Goal: Information Seeking & Learning: Learn about a topic

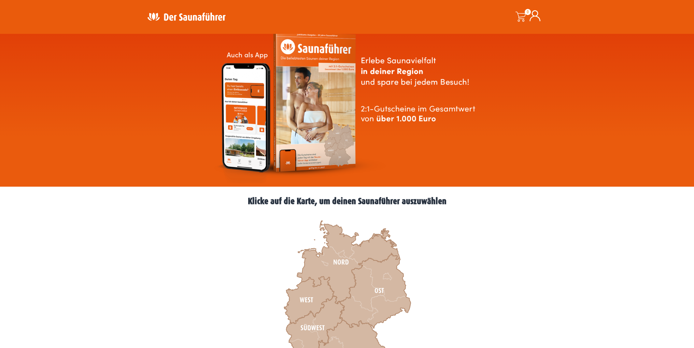
scroll to position [102, 0]
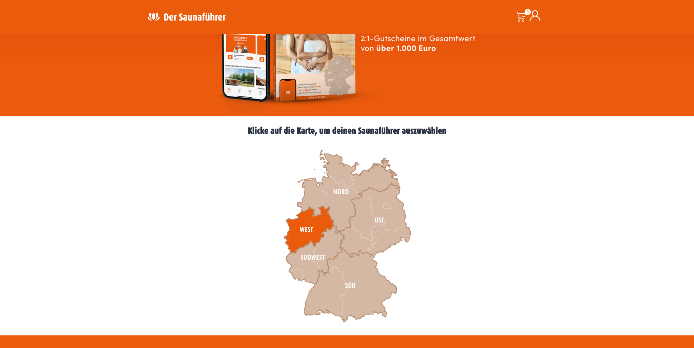
click at [312, 228] on icon at bounding box center [309, 229] width 50 height 47
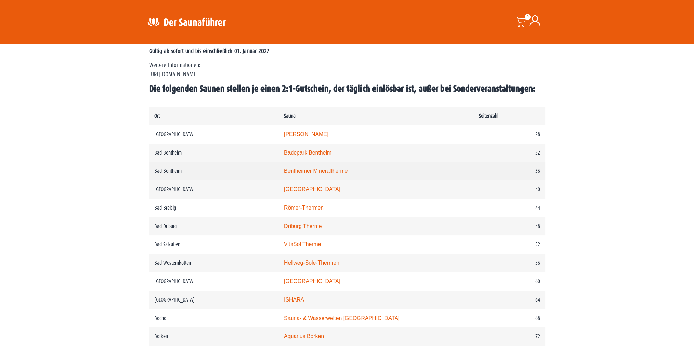
scroll to position [307, 0]
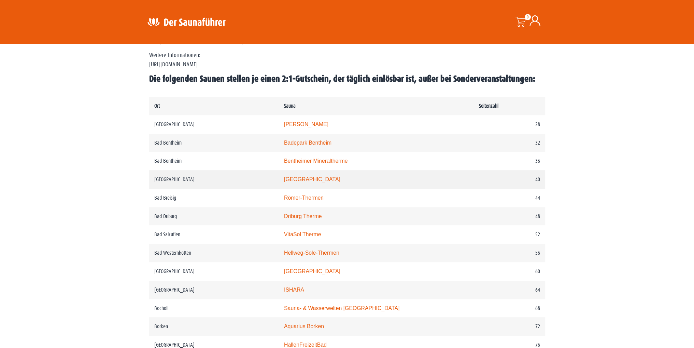
click at [306, 180] on link "Rothaarbad" at bounding box center [312, 179] width 56 height 6
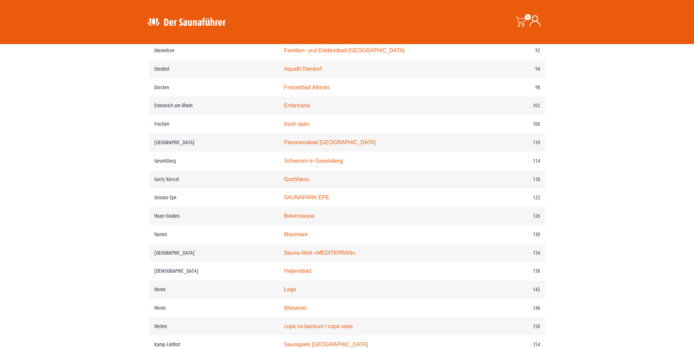
scroll to position [683, 0]
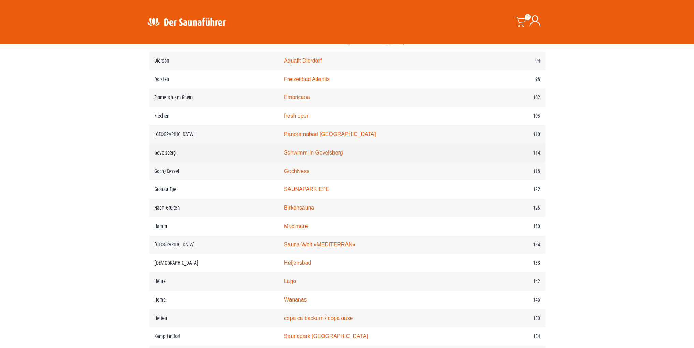
click at [309, 154] on link "Schwimm-In Gevelsberg" at bounding box center [313, 153] width 59 height 6
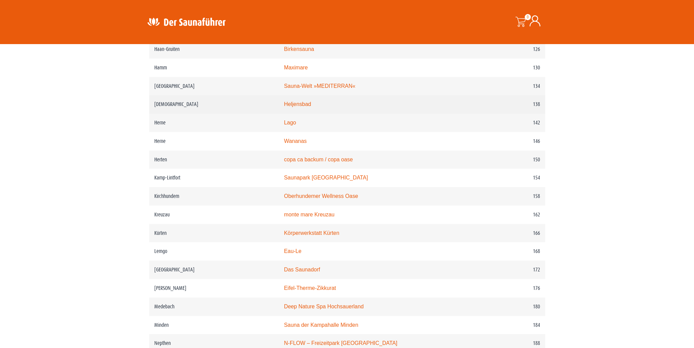
scroll to position [854, 0]
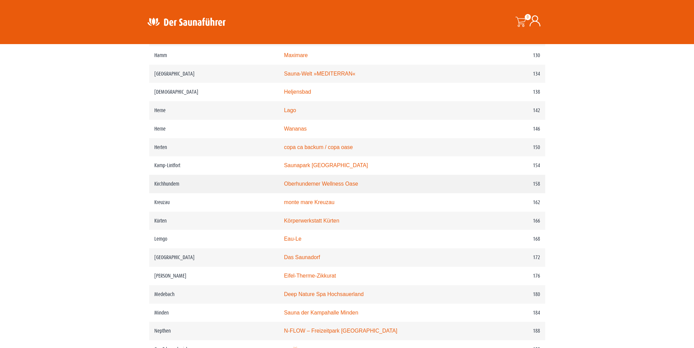
click at [314, 181] on link "Oberhundemer Wellness Oase" at bounding box center [321, 184] width 74 height 6
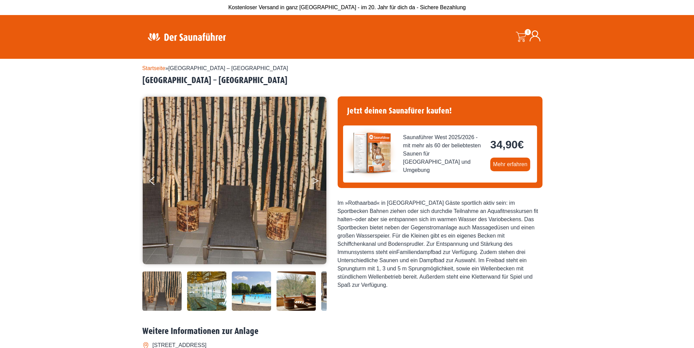
click at [313, 179] on button "Next" at bounding box center [320, 182] width 17 height 17
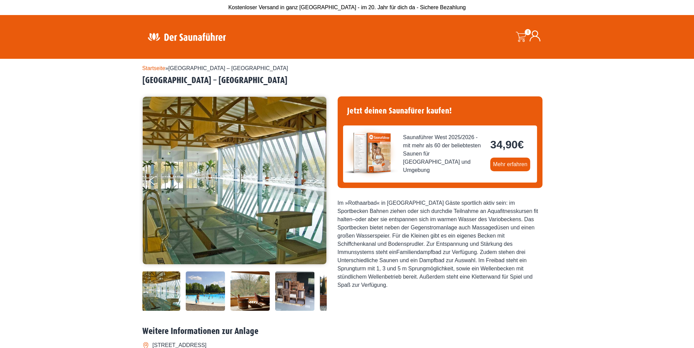
click at [312, 181] on button "Next" at bounding box center [320, 182] width 17 height 17
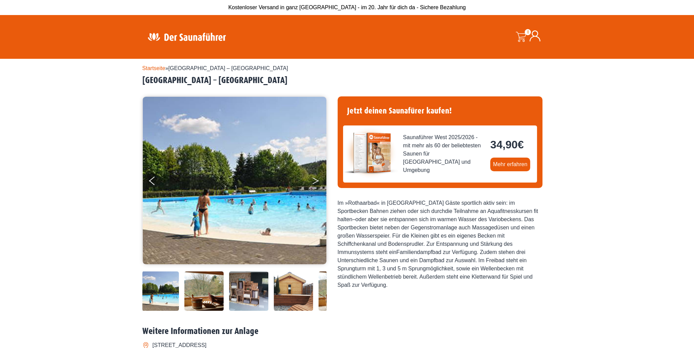
click at [312, 181] on button "Next" at bounding box center [320, 182] width 17 height 17
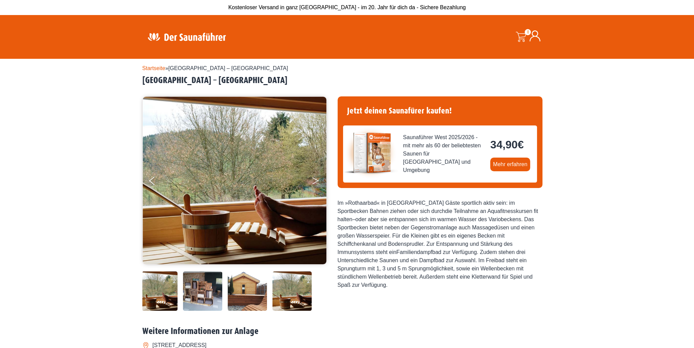
click at [312, 181] on button "Next" at bounding box center [320, 182] width 17 height 17
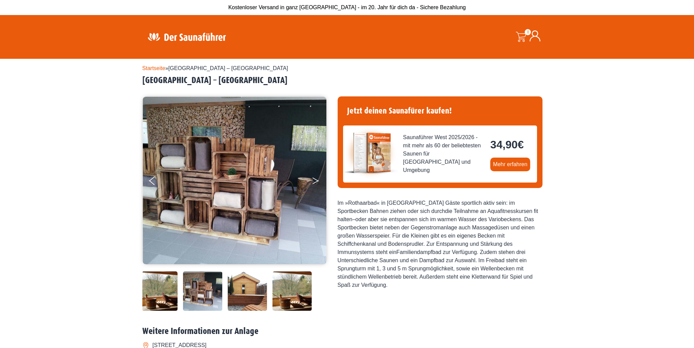
click at [312, 181] on button "Next" at bounding box center [320, 182] width 17 height 17
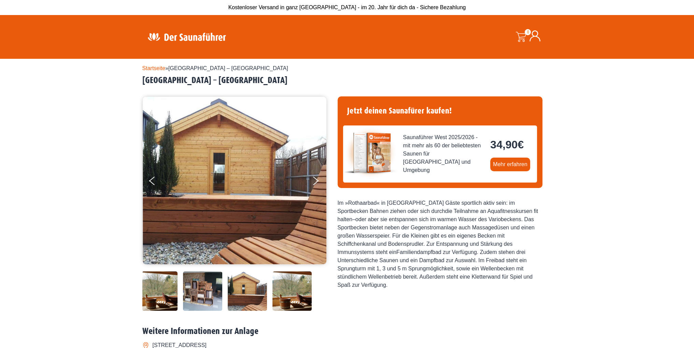
click at [311, 181] on img at bounding box center [235, 180] width 184 height 167
click at [315, 181] on button "Next" at bounding box center [320, 182] width 17 height 17
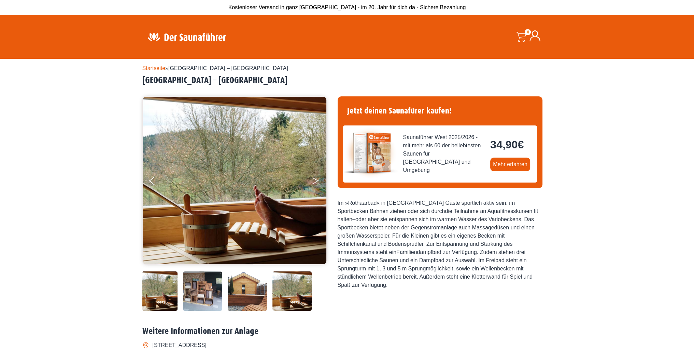
click at [315, 181] on button "Next" at bounding box center [320, 182] width 17 height 17
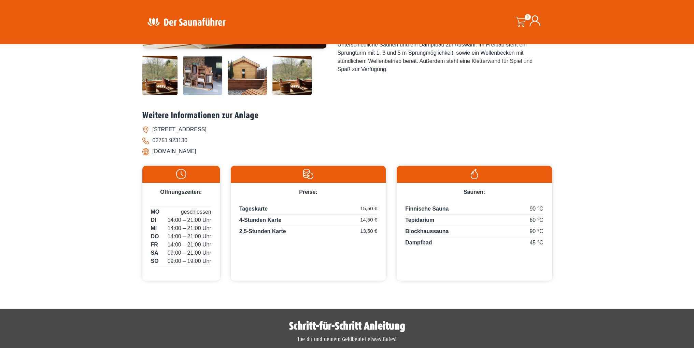
scroll to position [137, 0]
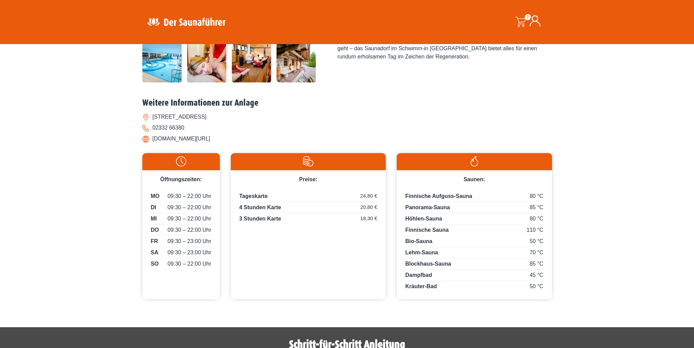
scroll to position [187, 0]
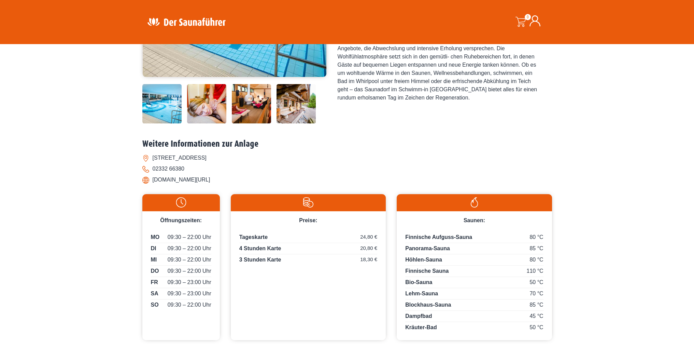
drag, startPoint x: 241, startPoint y: 157, endPoint x: 153, endPoint y: 157, distance: 88.5
click at [153, 156] on li "Ochsenkamp 54, 58285 Gevelsberg" at bounding box center [347, 157] width 410 height 11
copy li "Ochsenkamp 54, 58285 Gevelsberg"
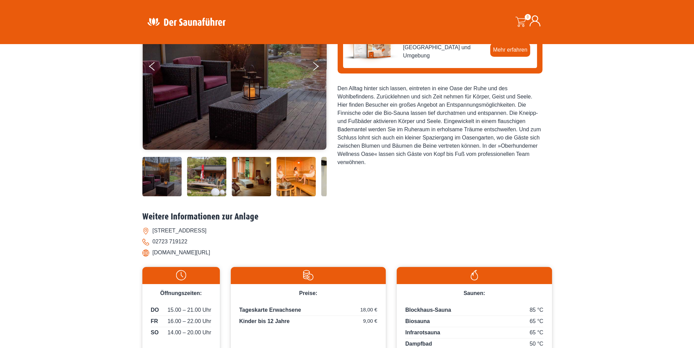
scroll to position [68, 0]
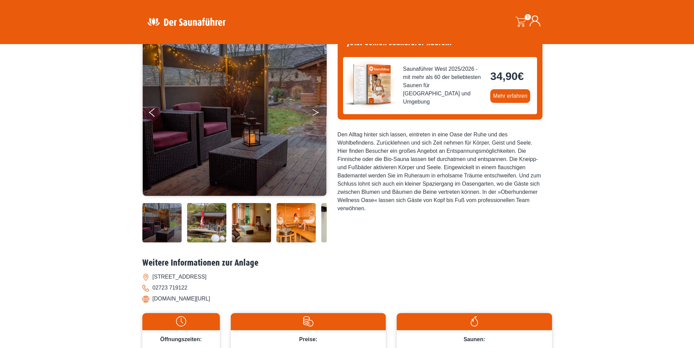
click at [315, 107] on button "Next" at bounding box center [320, 113] width 17 height 17
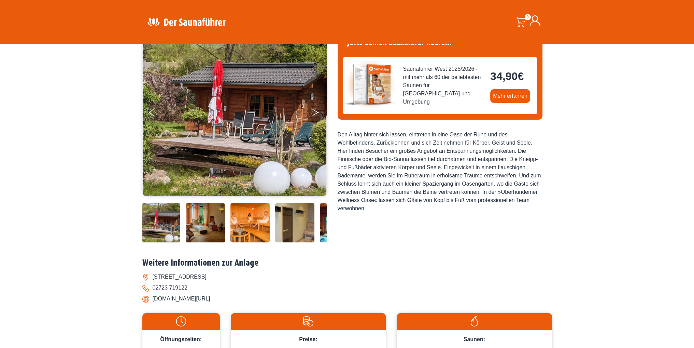
click at [314, 112] on button "Next" at bounding box center [320, 113] width 17 height 17
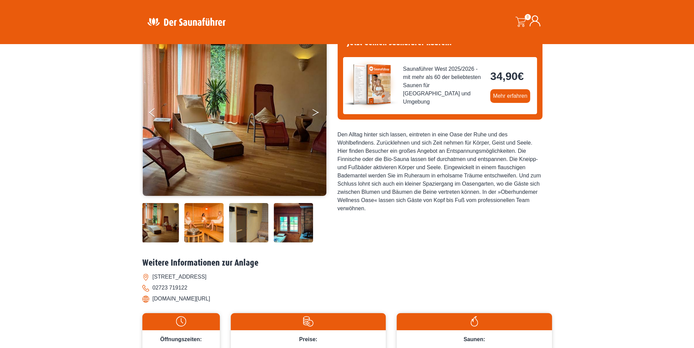
click at [314, 112] on button "Next" at bounding box center [320, 113] width 17 height 17
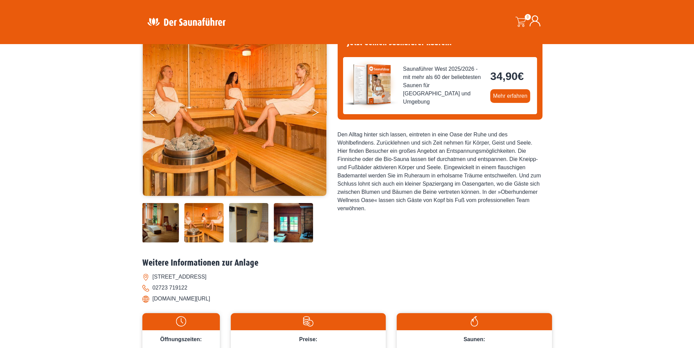
click at [314, 112] on button "Next" at bounding box center [320, 113] width 17 height 17
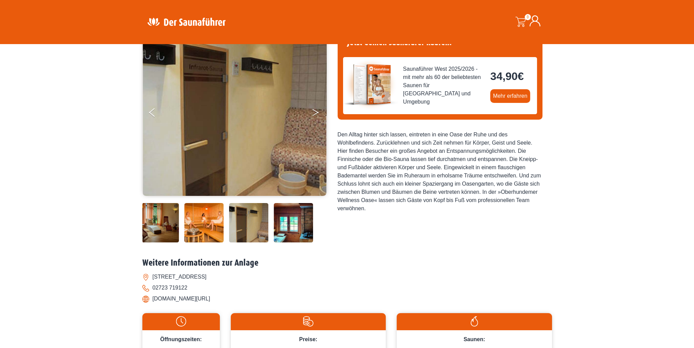
click at [314, 112] on button "Next" at bounding box center [320, 113] width 17 height 17
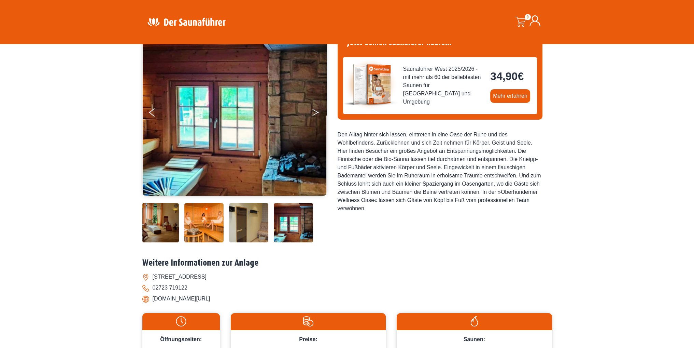
click at [314, 112] on button "Next" at bounding box center [320, 113] width 17 height 17
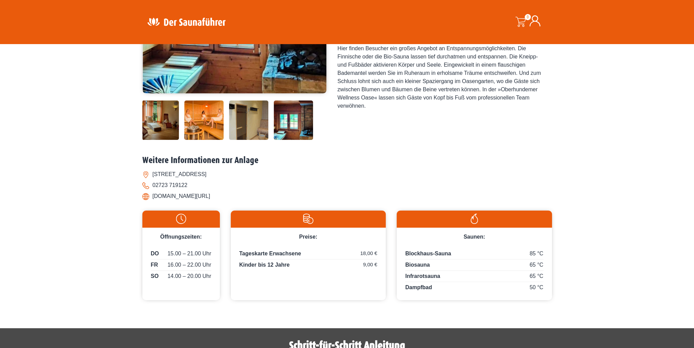
scroll to position [102, 0]
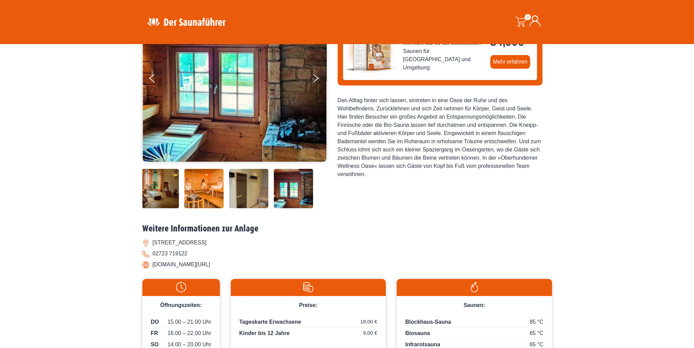
drag, startPoint x: 210, startPoint y: 263, endPoint x: 146, endPoint y: 263, distance: 64.2
click at [147, 263] on li "bad-am-rothaarsteig.de/" at bounding box center [347, 264] width 410 height 11
copy li "bad-am-rothaarsteig.de/"
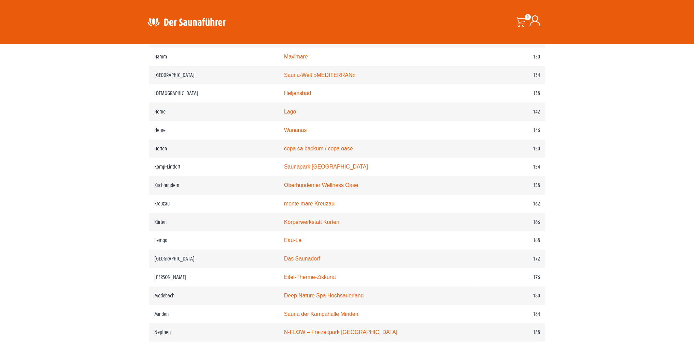
scroll to position [854, 0]
click at [316, 294] on link "Deep Nature Spa Hochsauerland" at bounding box center [324, 294] width 80 height 6
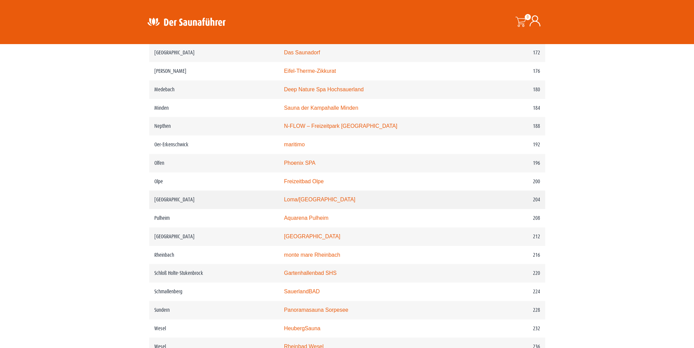
scroll to position [1059, 0]
click at [314, 236] on link "monte mare Reichshof" at bounding box center [312, 236] width 56 height 6
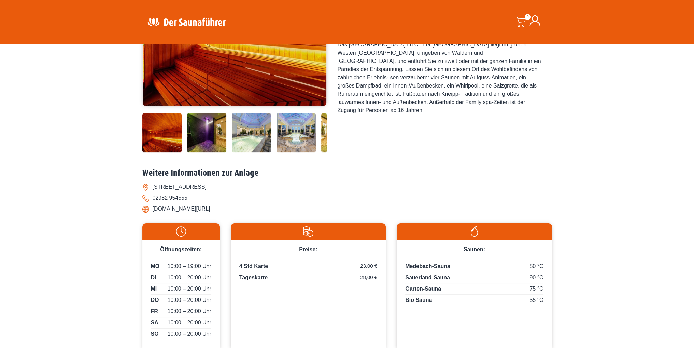
scroll to position [102, 0]
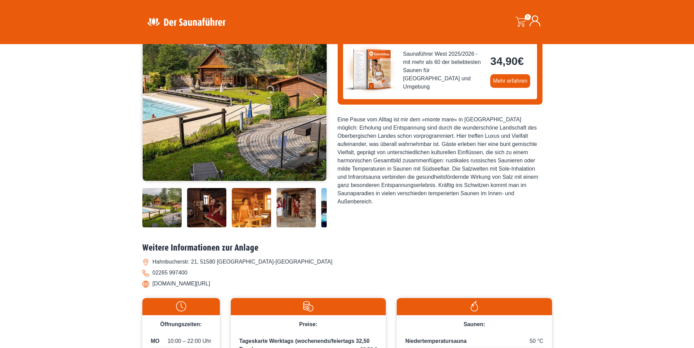
scroll to position [68, 0]
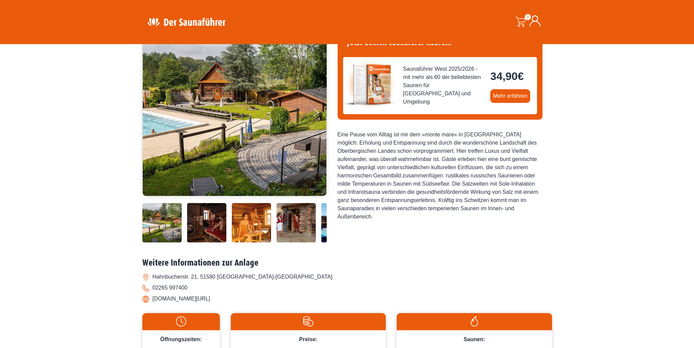
drag, startPoint x: 229, startPoint y: 299, endPoint x: 153, endPoint y: 305, distance: 75.7
click at [153, 305] on div "Weitere Informationen zur Anlage [GEOGRAPHIC_DATA]. 21, 51580 [GEOGRAPHIC_DATA]…" at bounding box center [347, 283] width 410 height 50
copy li "www.monte-mare.de/reichshof"
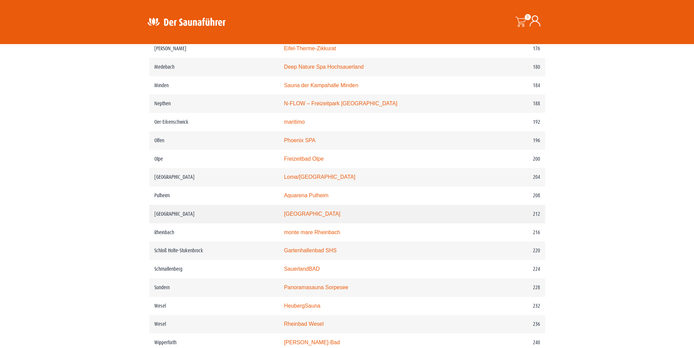
scroll to position [1093, 0]
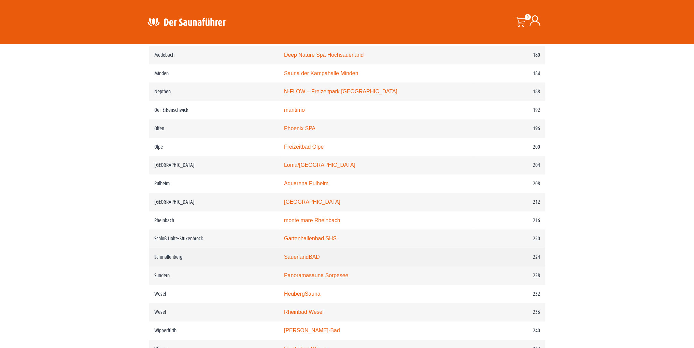
click at [305, 258] on link "SauerlandBAD" at bounding box center [302, 257] width 36 height 6
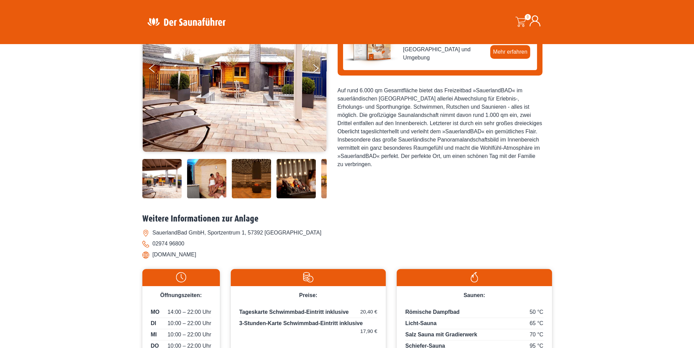
scroll to position [68, 0]
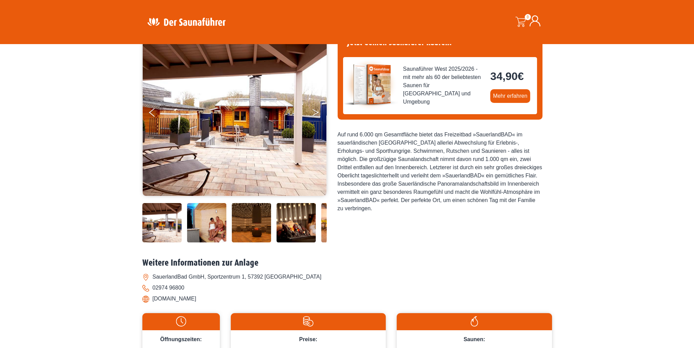
click at [318, 112] on icon "Next" at bounding box center [316, 114] width 6 height 4
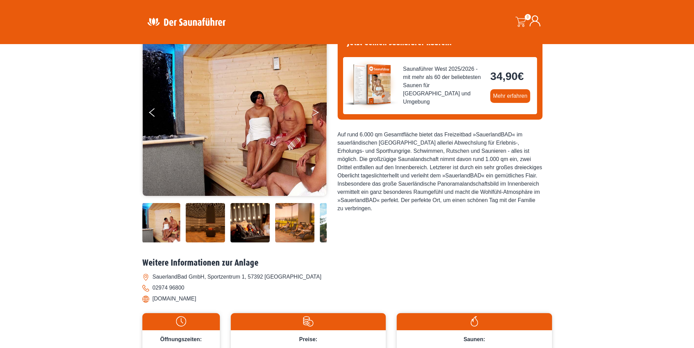
click at [318, 112] on icon "Next" at bounding box center [316, 114] width 6 height 4
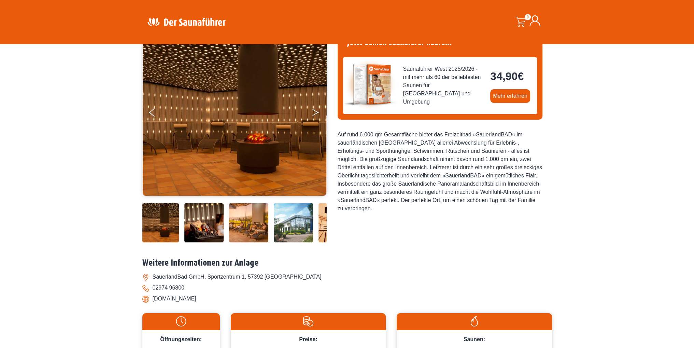
click at [318, 112] on icon "Next" at bounding box center [316, 114] width 6 height 4
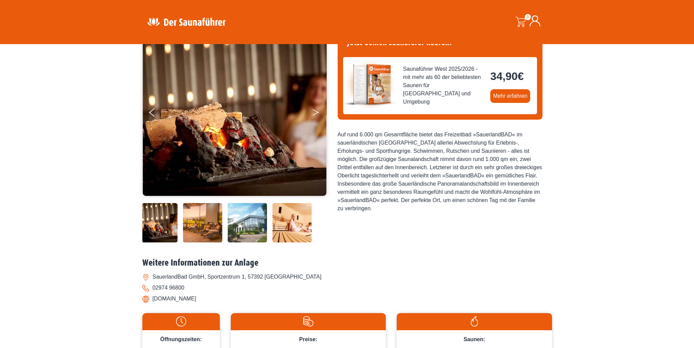
click at [317, 112] on icon "Next" at bounding box center [316, 114] width 6 height 4
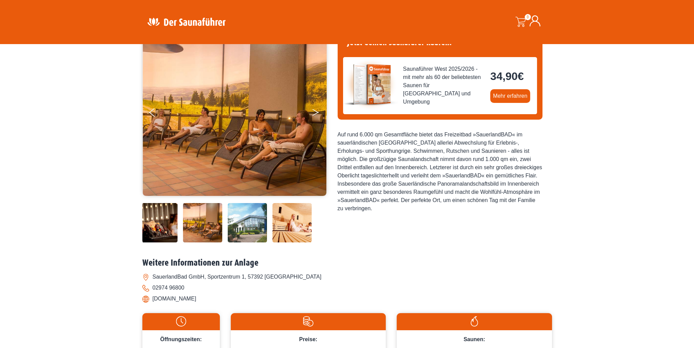
click at [317, 112] on icon "Next" at bounding box center [316, 114] width 6 height 4
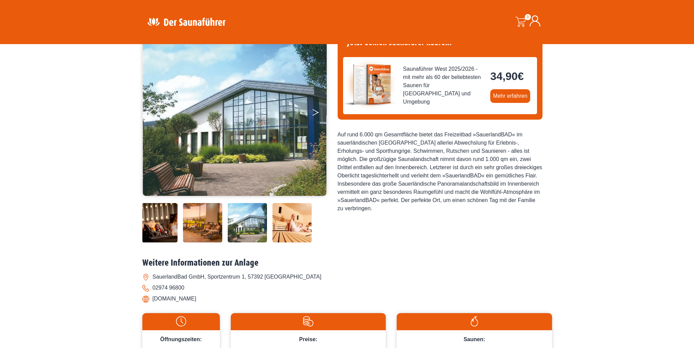
click at [317, 112] on icon "Next" at bounding box center [316, 114] width 6 height 4
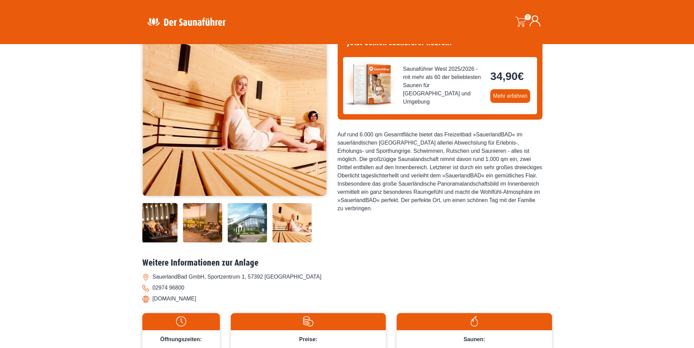
click at [317, 112] on icon "Next" at bounding box center [316, 114] width 6 height 4
click at [316, 111] on icon "Next" at bounding box center [316, 111] width 6 height 4
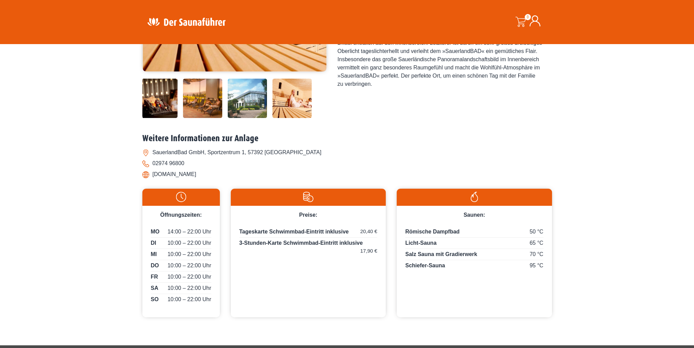
scroll to position [102, 0]
